Goal: Information Seeking & Learning: Learn about a topic

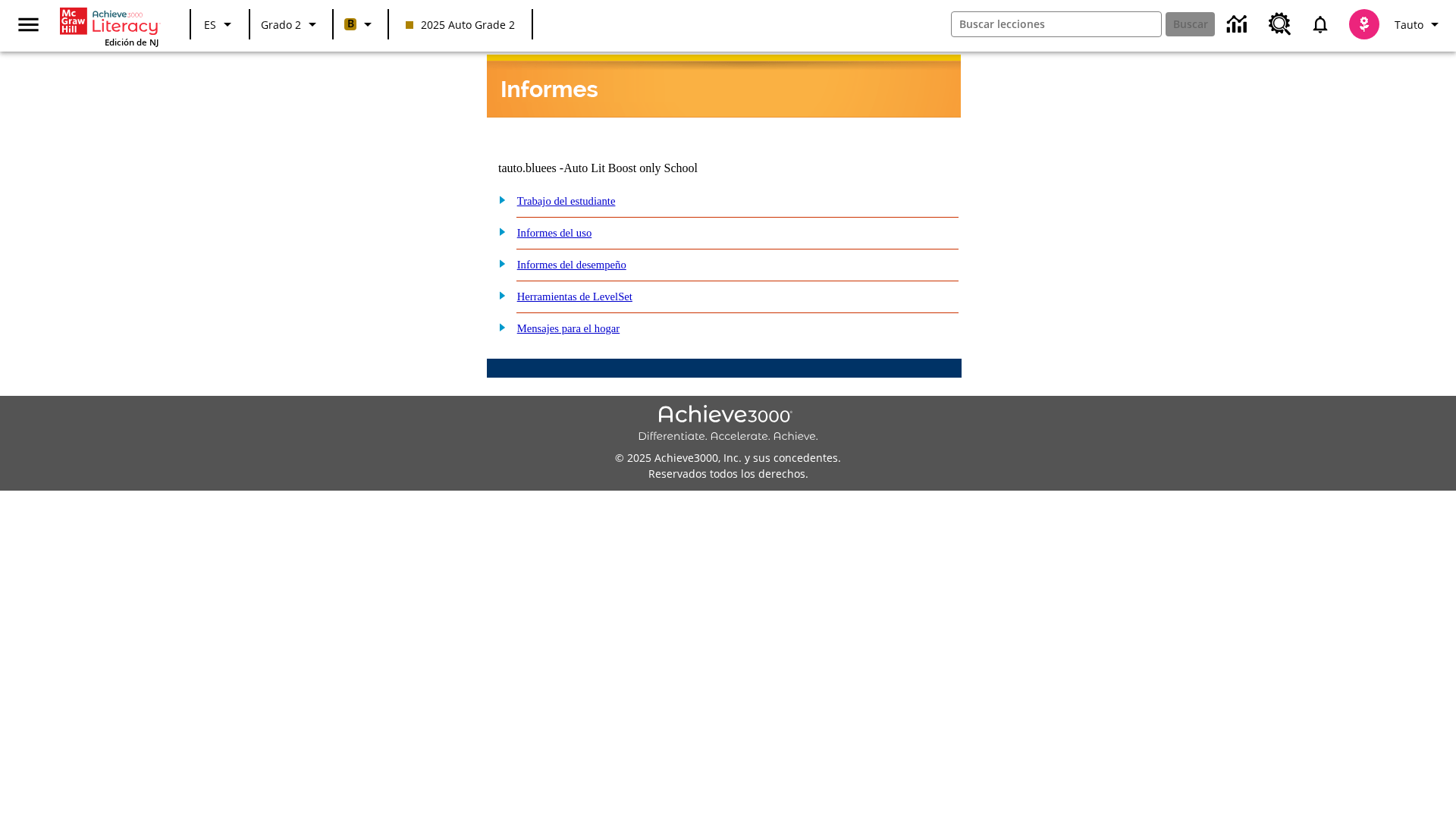
click at [592, 259] on link "Informes del desempeño" at bounding box center [572, 264] width 109 height 12
click at [0, 0] on link "¿Cómo se están desempeñando mis estudiantes en las actividades?" at bounding box center [0, 0] width 0 height 0
